Goal: Communication & Community: Ask a question

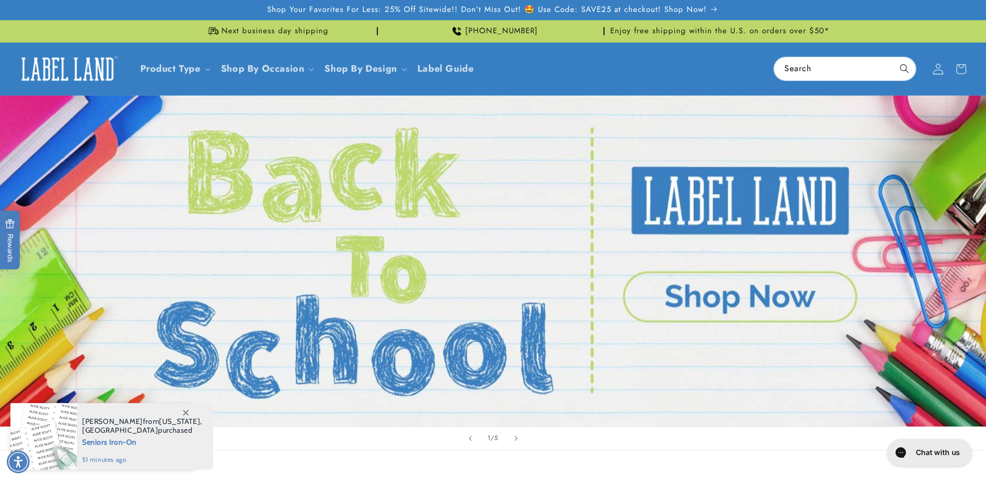
click at [938, 75] on span at bounding box center [938, 69] width 23 height 23
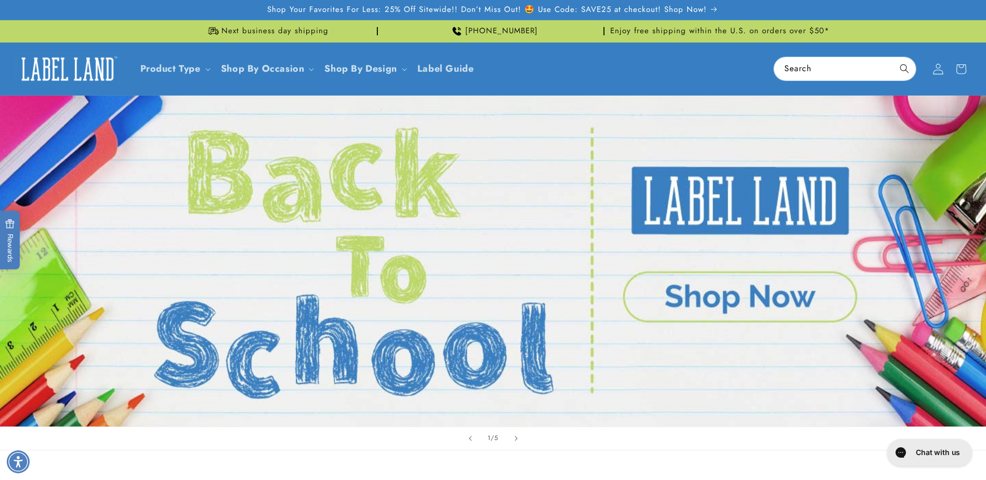
click at [934, 70] on icon at bounding box center [938, 68] width 11 height 11
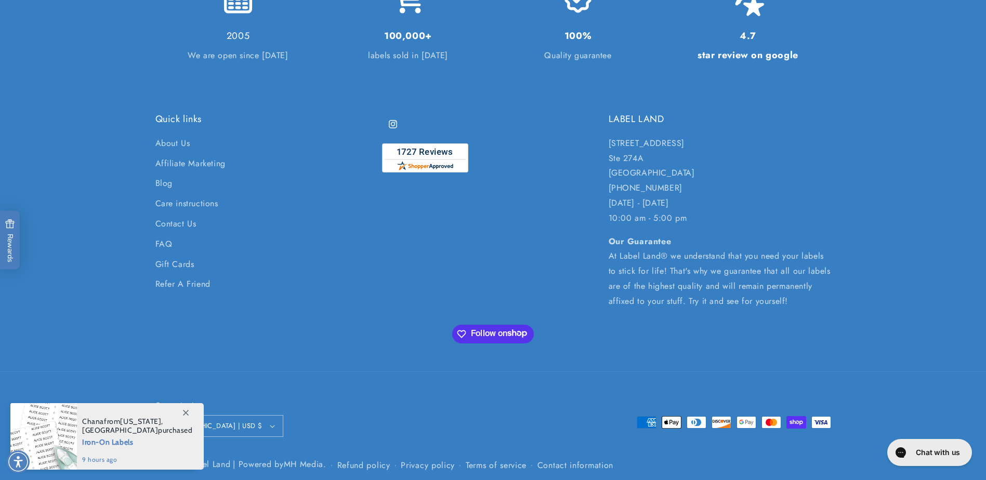
scroll to position [2506, 0]
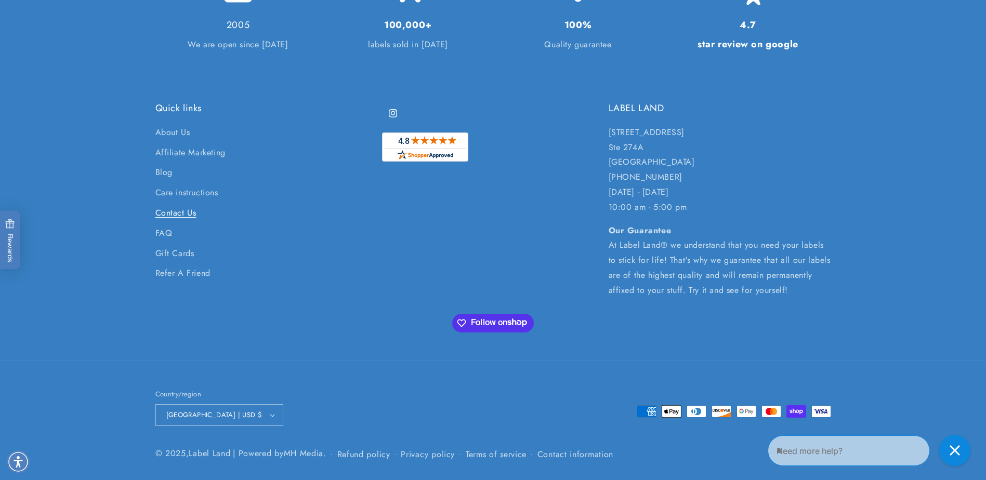
click at [163, 215] on link "Contact Us" at bounding box center [175, 213] width 41 height 20
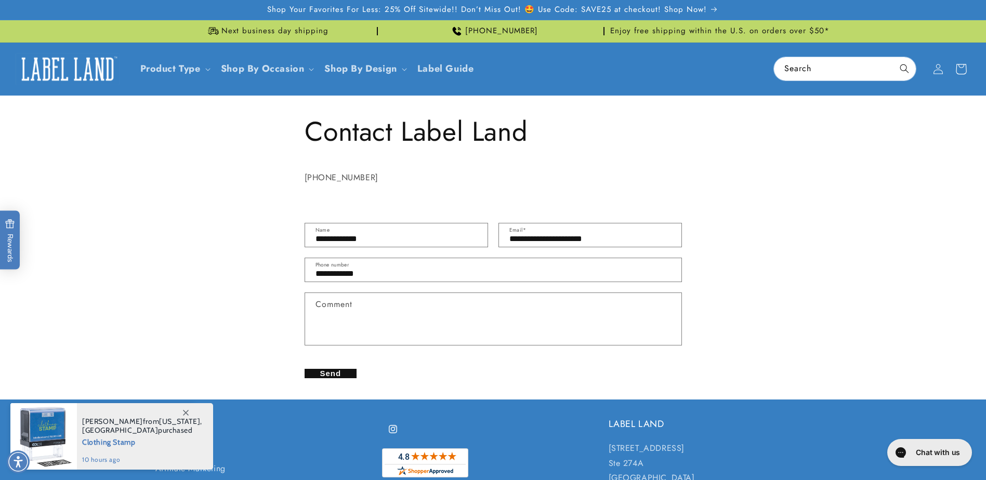
click at [962, 72] on icon at bounding box center [961, 69] width 24 height 24
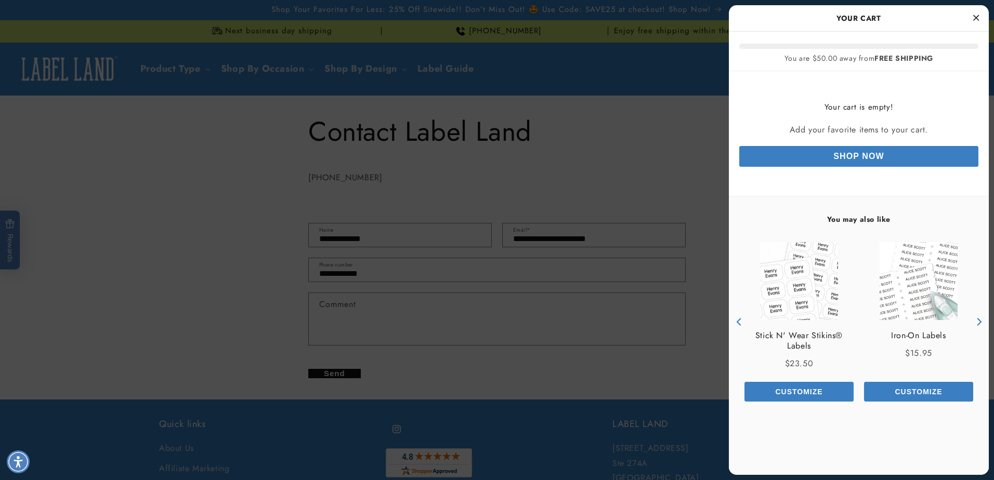
click at [978, 19] on icon "Close Cart" at bounding box center [976, 17] width 6 height 9
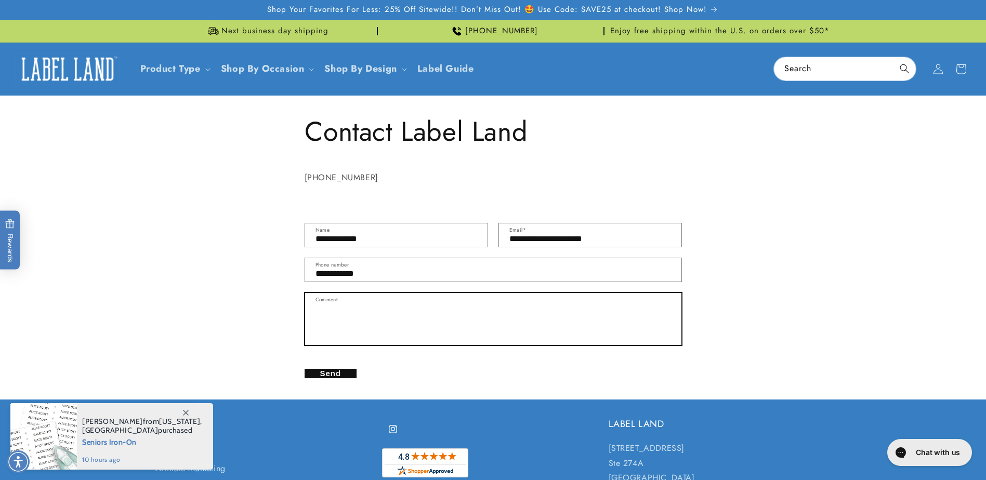
click at [427, 310] on textarea "Comment" at bounding box center [493, 319] width 376 height 52
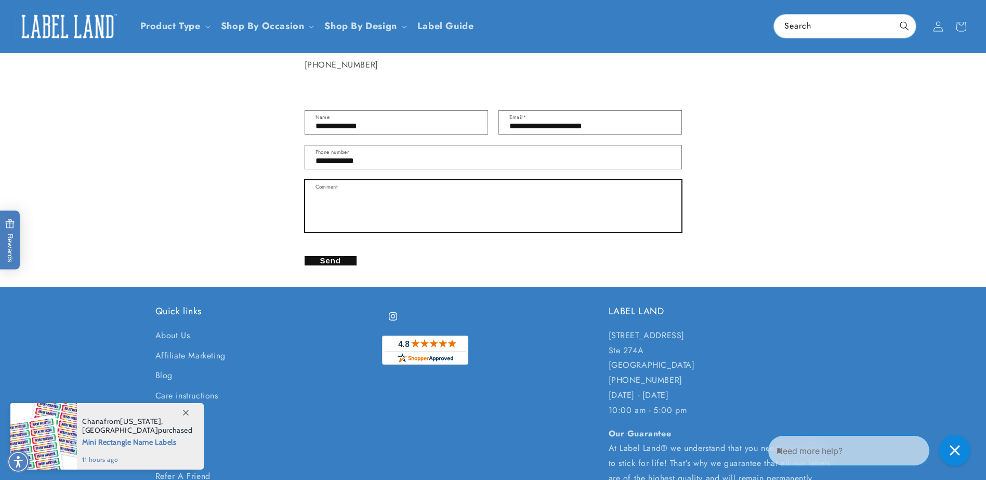
scroll to position [108, 0]
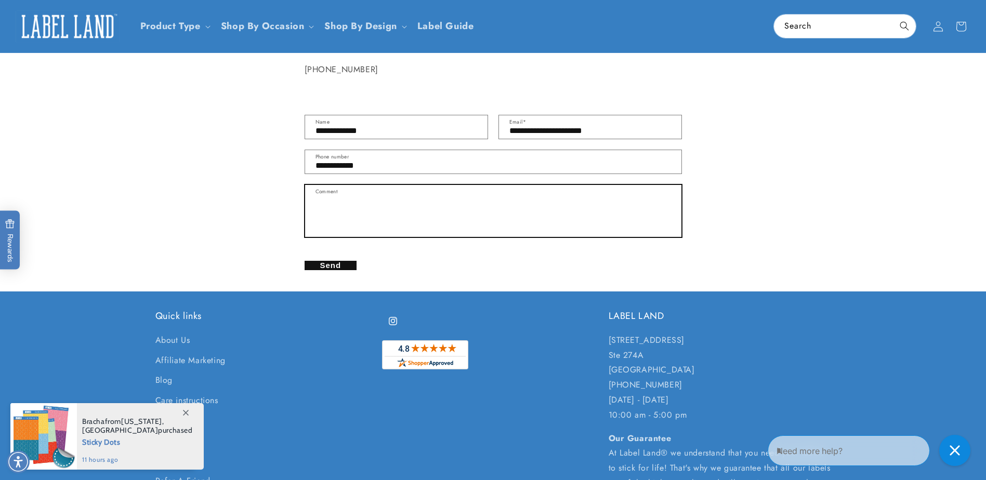
drag, startPoint x: 935, startPoint y: 32, endPoint x: 487, endPoint y: 214, distance: 483.7
click at [487, 214] on textarea "Comment" at bounding box center [493, 211] width 376 height 52
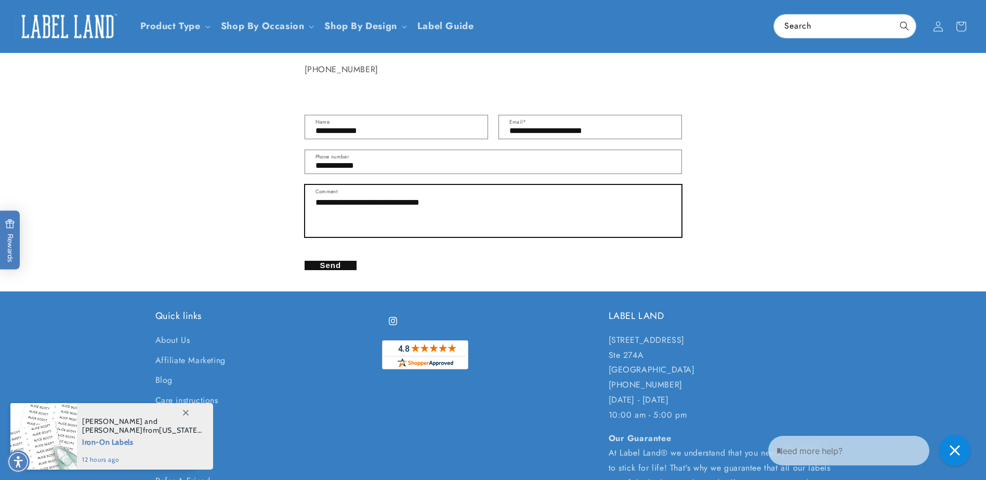
type textarea "**********"
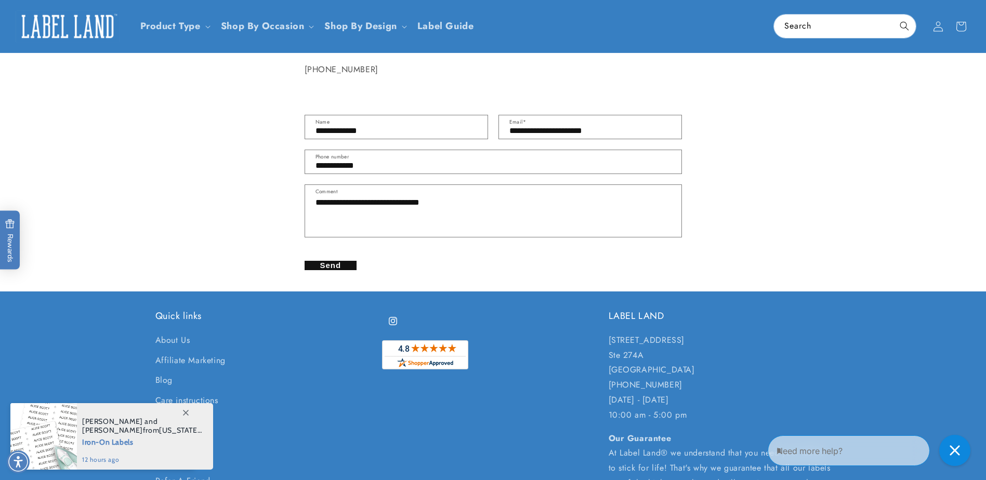
click at [336, 268] on button "Send" at bounding box center [331, 265] width 53 height 9
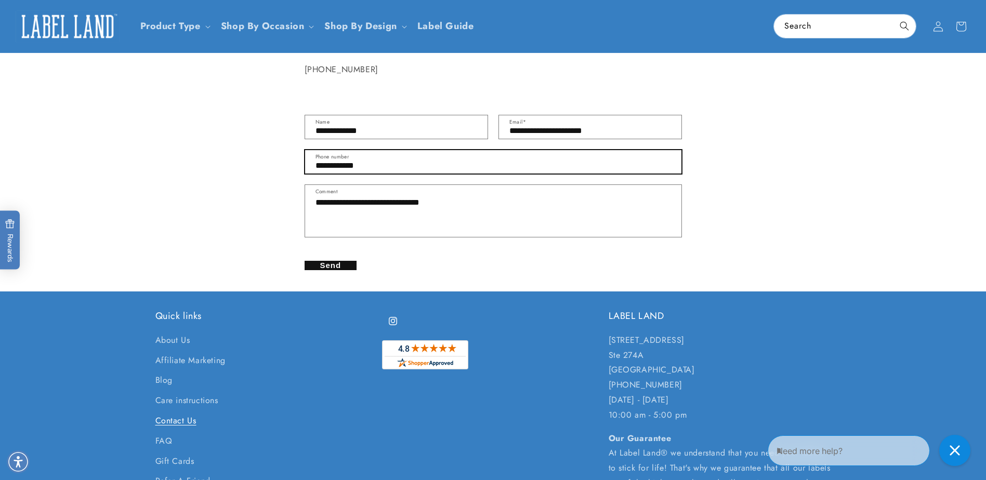
drag, startPoint x: 384, startPoint y: 165, endPoint x: 135, endPoint y: 153, distance: 248.8
click at [135, 153] on div "**********" at bounding box center [493, 194] width 986 height 196
type input "*"
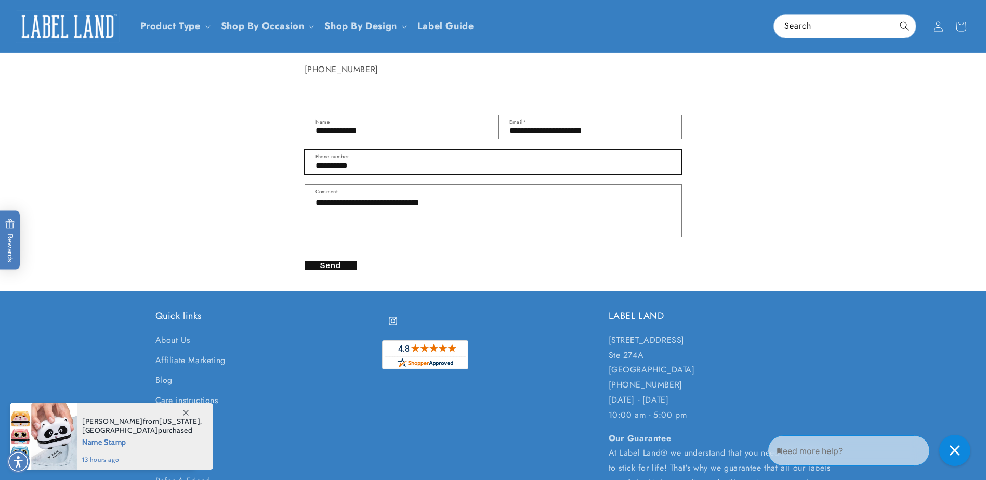
type input "**********"
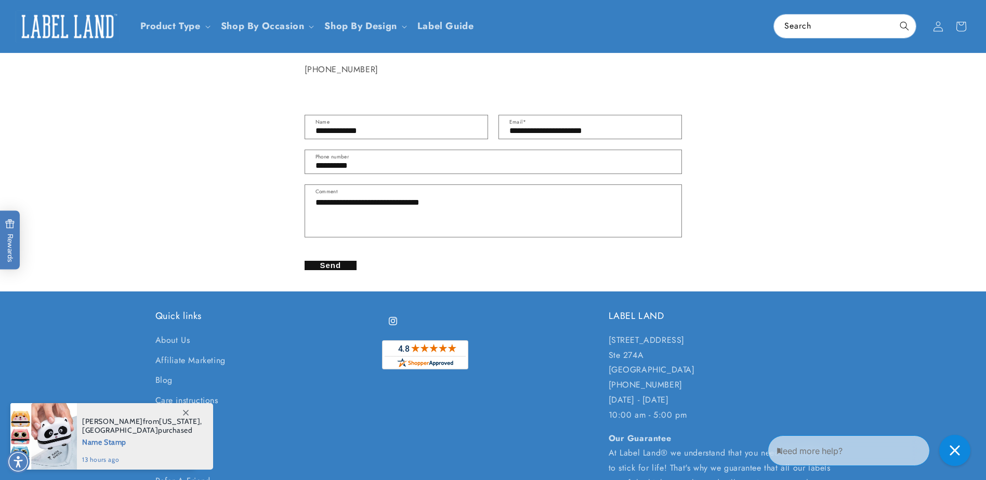
click at [350, 267] on button "Send" at bounding box center [331, 265] width 53 height 9
